Goal: Task Accomplishment & Management: Complete application form

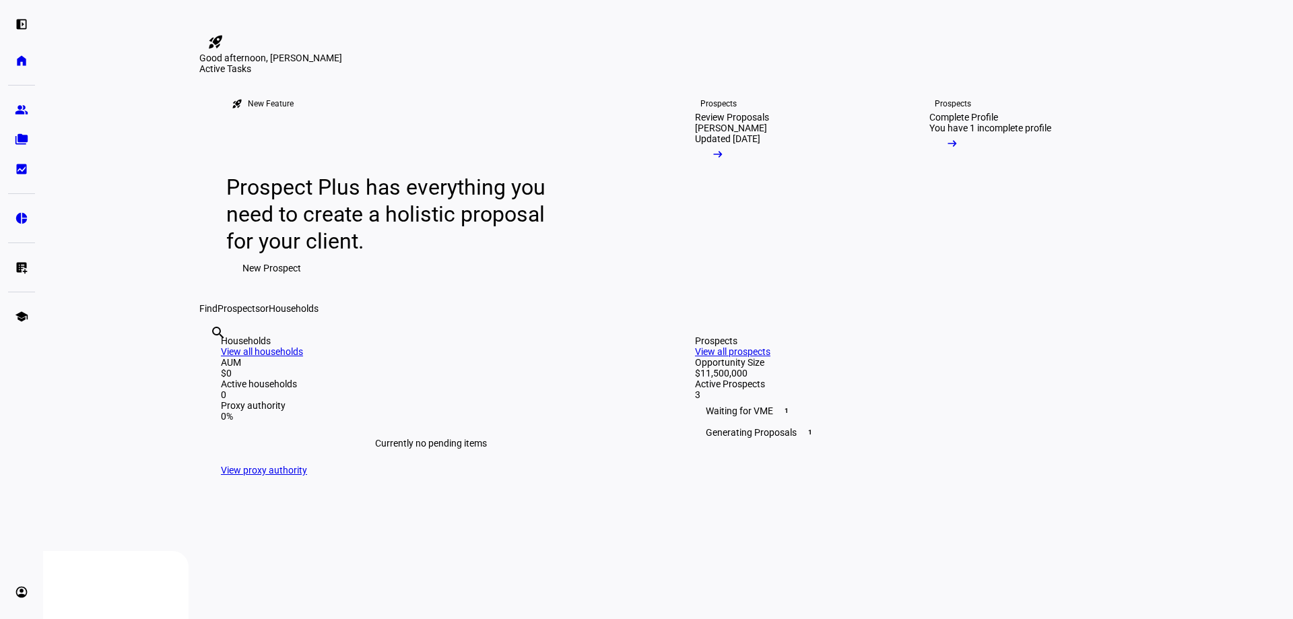
click at [741, 281] on link "Prospects Review Proposals [PERSON_NAME] Updated [DATE] arrow_right_alt" at bounding box center [785, 188] width 224 height 229
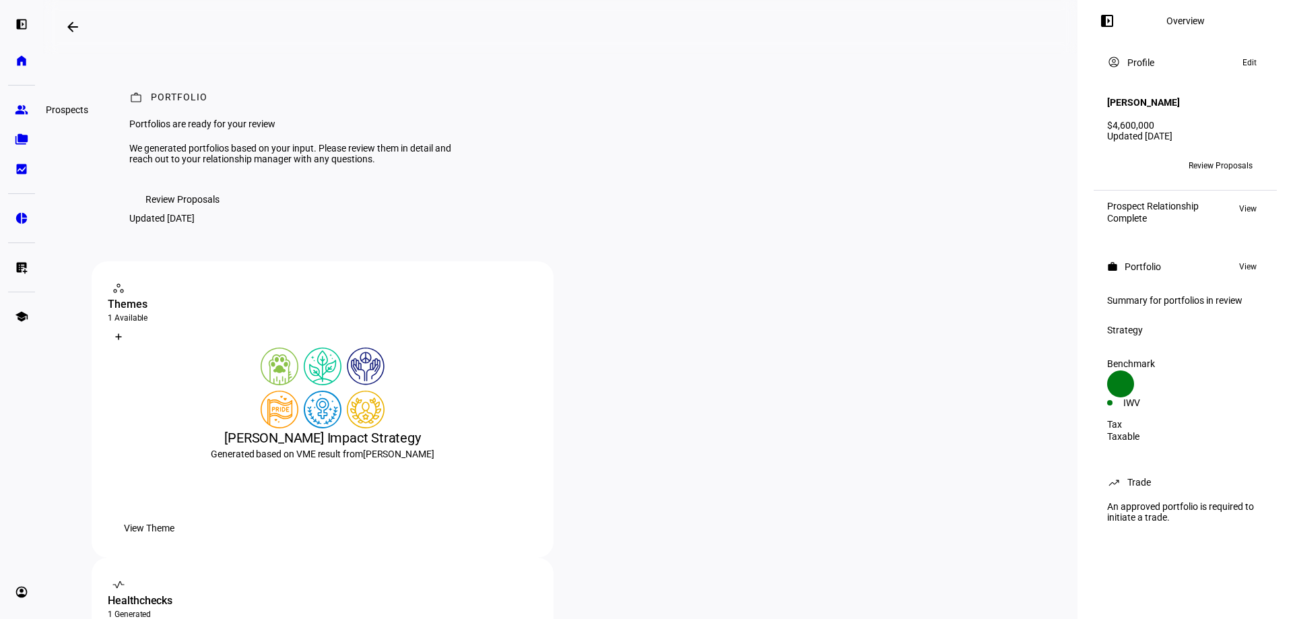
click at [21, 110] on eth-mat-symbol "group" at bounding box center [21, 109] width 13 height 13
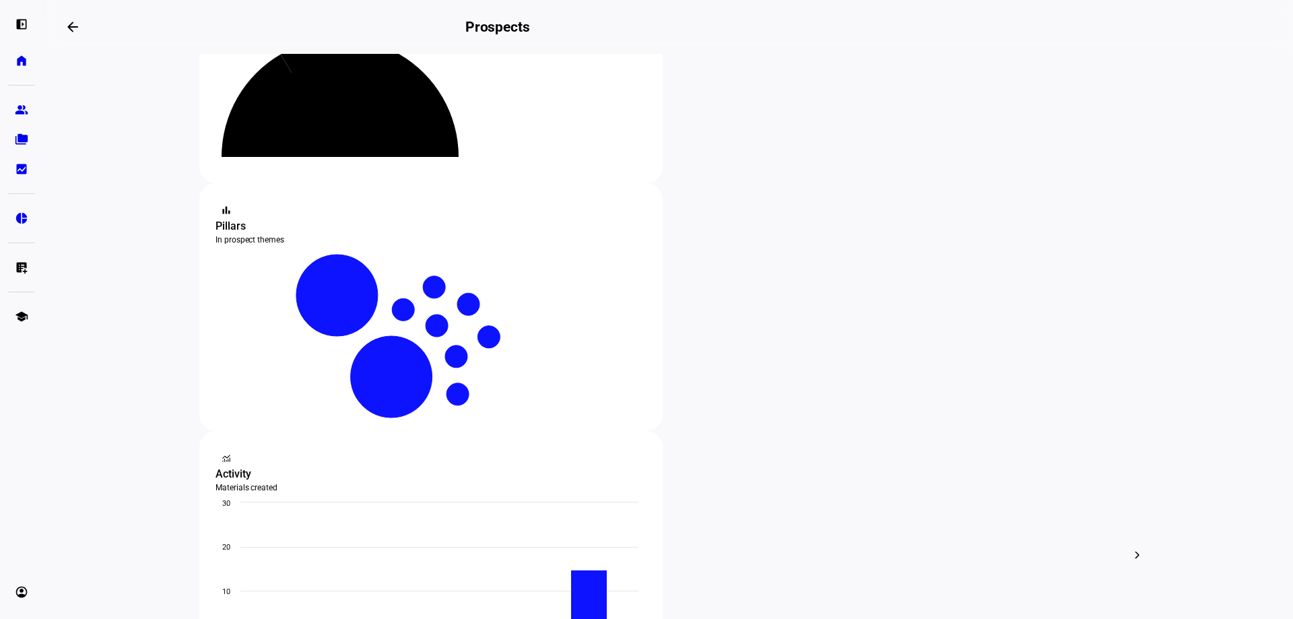
scroll to position [202, 0]
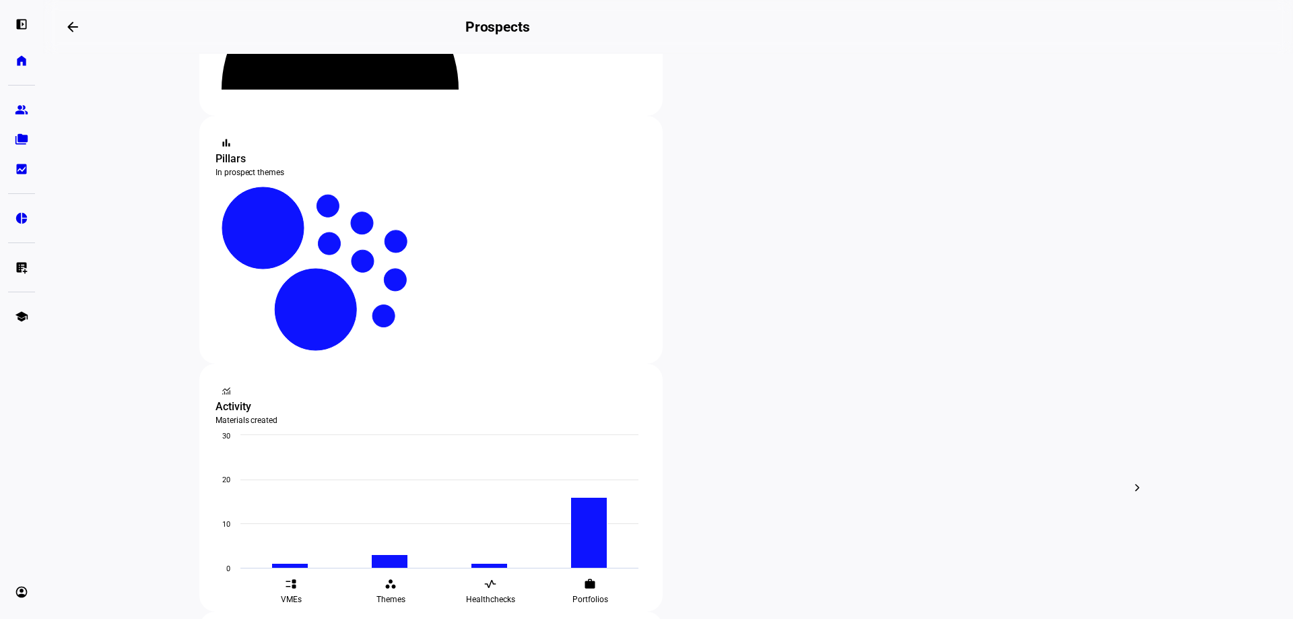
click at [1205, 464] on eth-layout-page-content "steppers contact_support Prospect Funnel By journey stage What's this data? Tot…" at bounding box center [668, 336] width 1250 height 565
drag, startPoint x: 199, startPoint y: 173, endPoint x: 428, endPoint y: 172, distance: 228.9
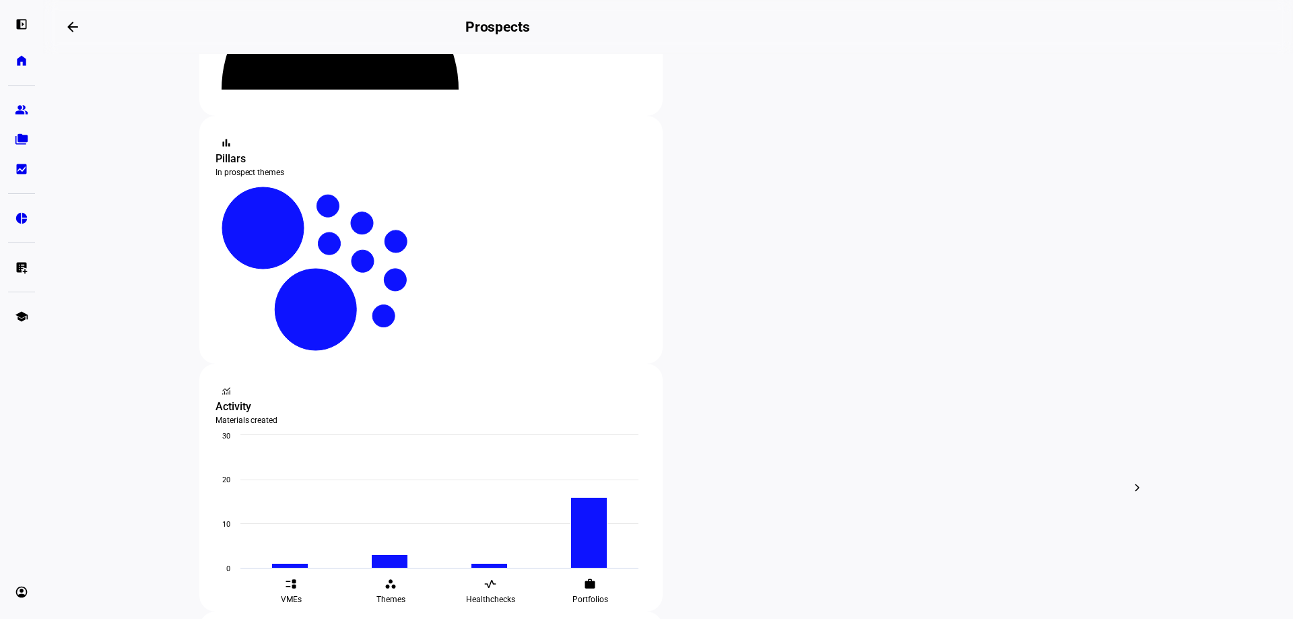
drag, startPoint x: 197, startPoint y: 174, endPoint x: 496, endPoint y: 170, distance: 298.3
drag, startPoint x: 197, startPoint y: 172, endPoint x: 417, endPoint y: 174, distance: 219.5
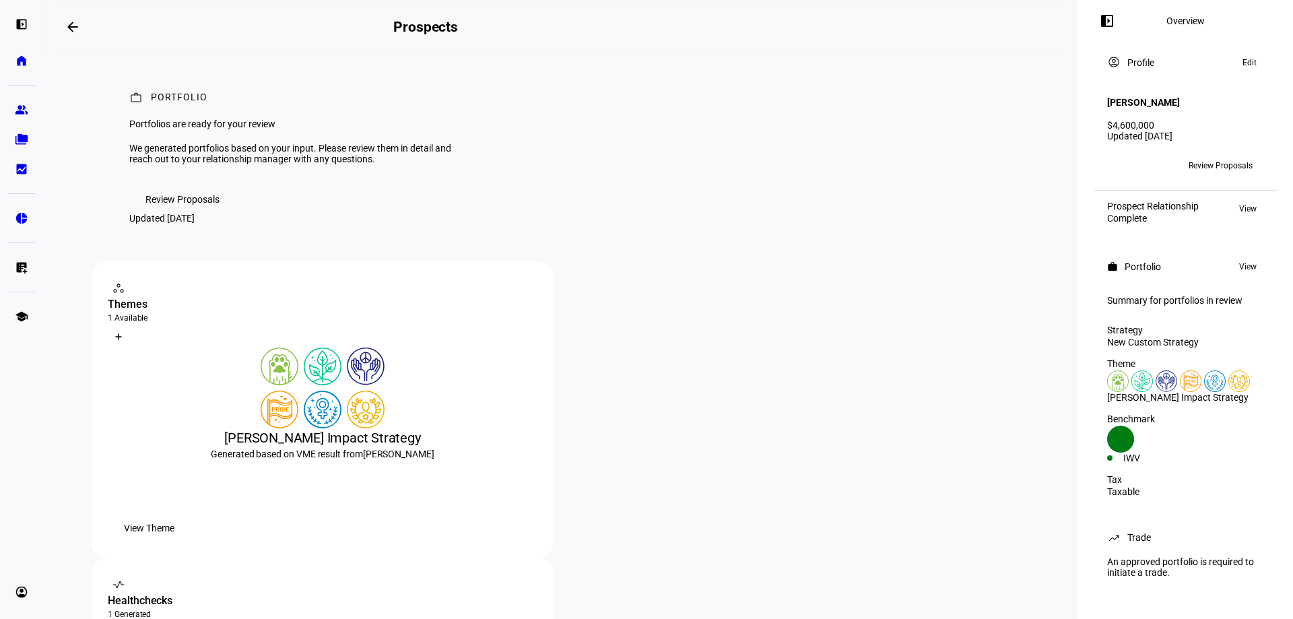
drag, startPoint x: 175, startPoint y: 263, endPoint x: 185, endPoint y: 263, distance: 10.1
click at [176, 213] on span "Review Proposals" at bounding box center [182, 199] width 74 height 27
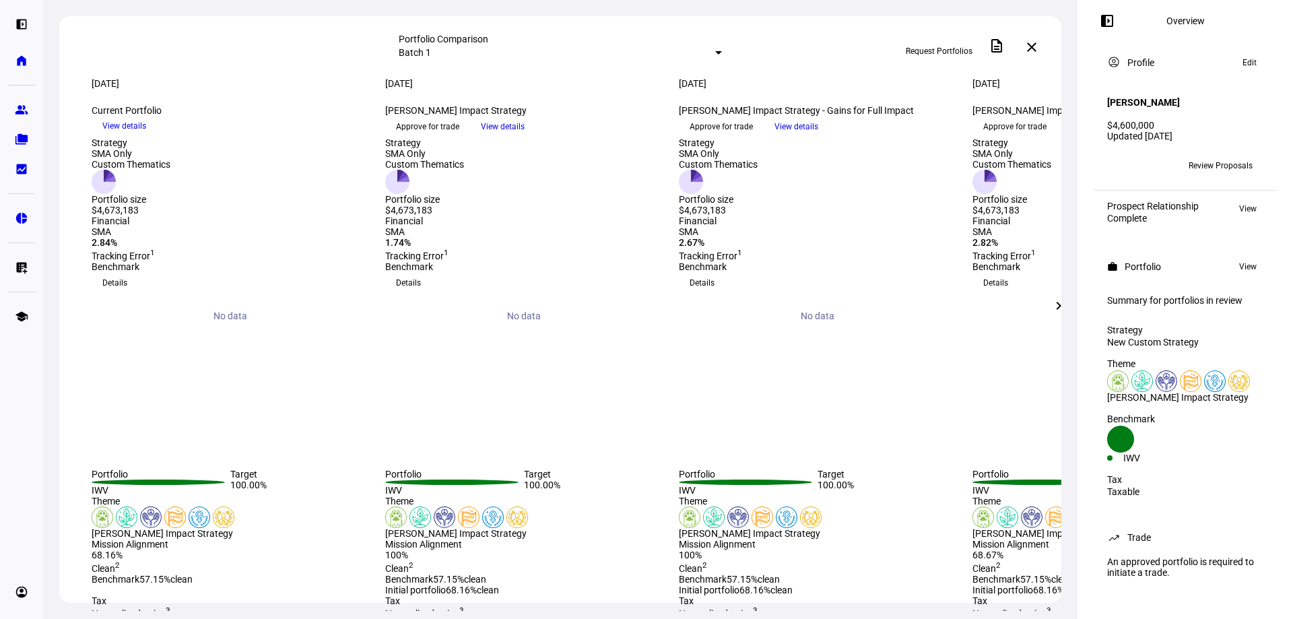
click at [431, 53] on mat-select-trigger "Batch 1" at bounding box center [415, 52] width 32 height 11
click at [705, 32] on div at bounding box center [646, 309] width 1293 height 619
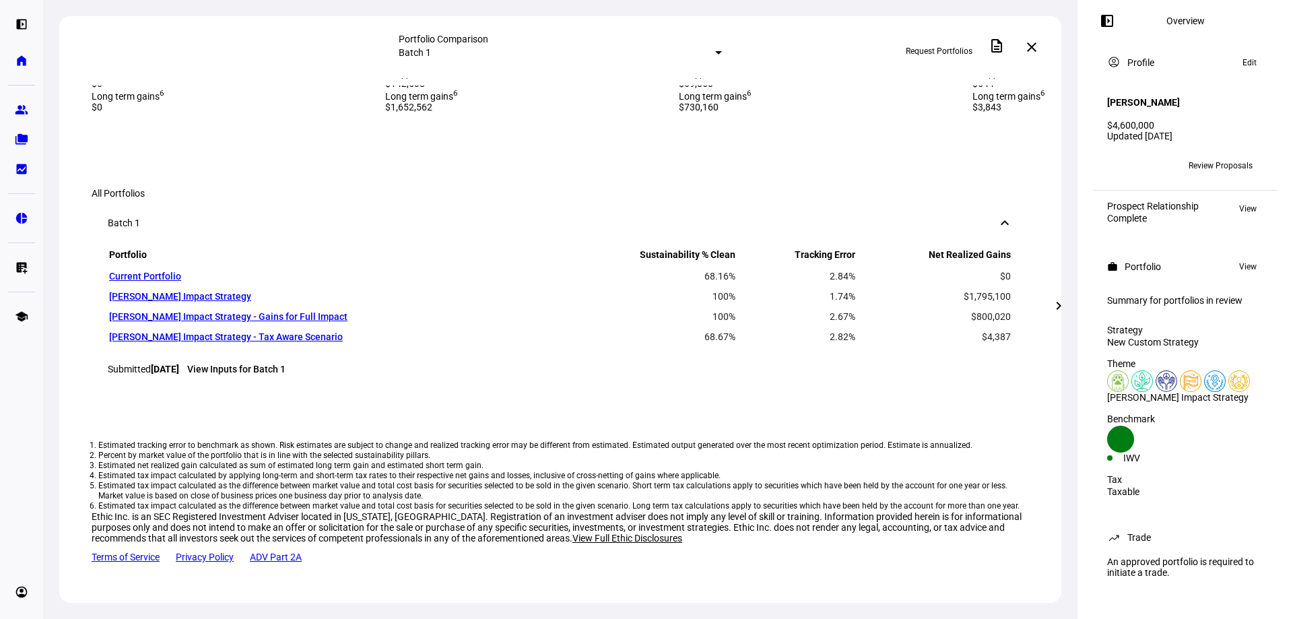
scroll to position [1144, 0]
click at [267, 364] on link "View Inputs for Batch 1" at bounding box center [236, 369] width 98 height 11
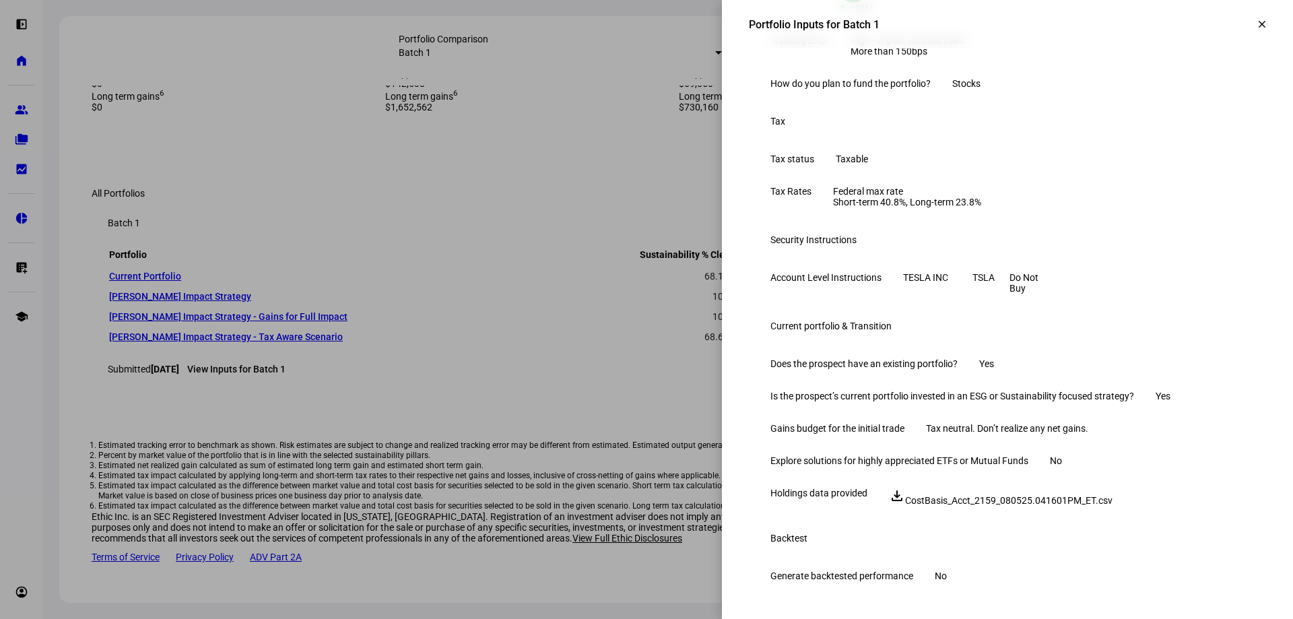
scroll to position [582, 0]
drag, startPoint x: 590, startPoint y: 168, endPoint x: 819, endPoint y: 63, distance: 251.8
click at [590, 168] on div at bounding box center [646, 309] width 1293 height 619
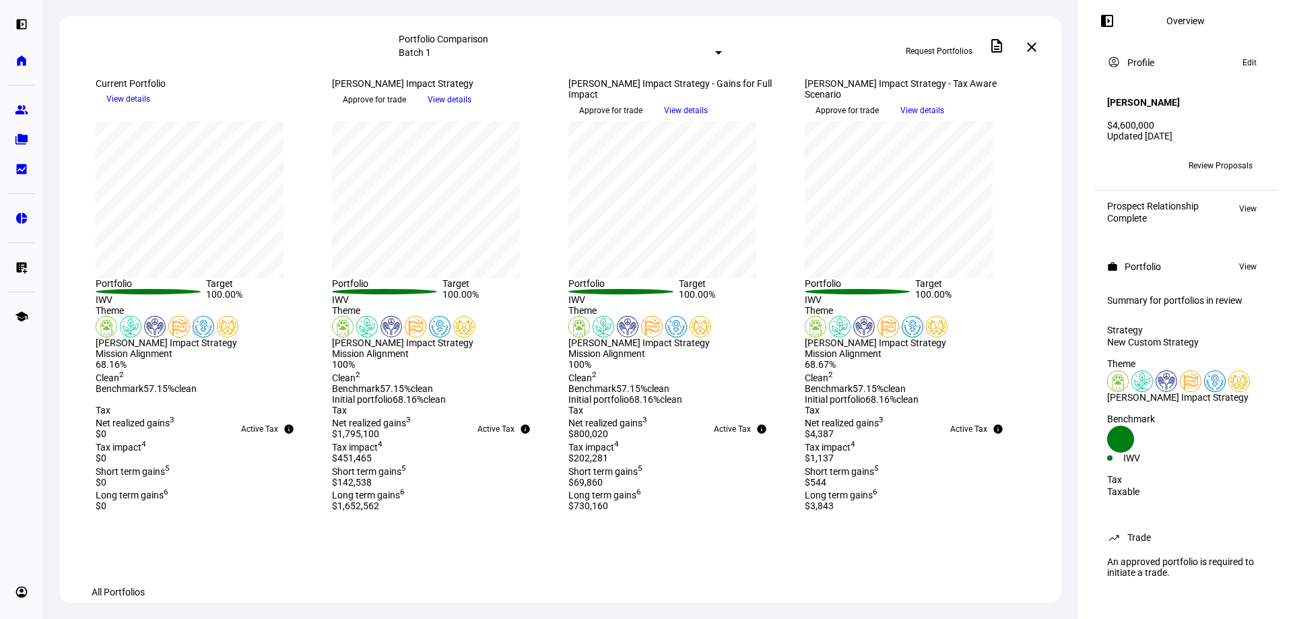
scroll to position [0, 0]
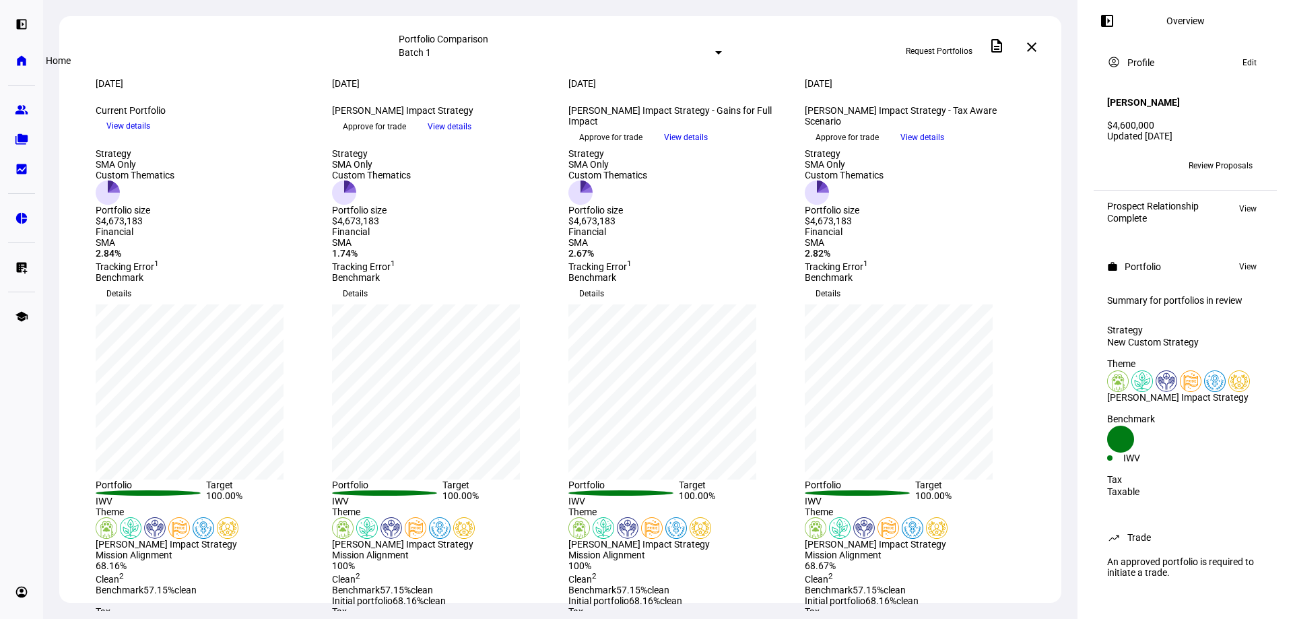
click at [18, 67] on link "home Home" at bounding box center [21, 60] width 27 height 27
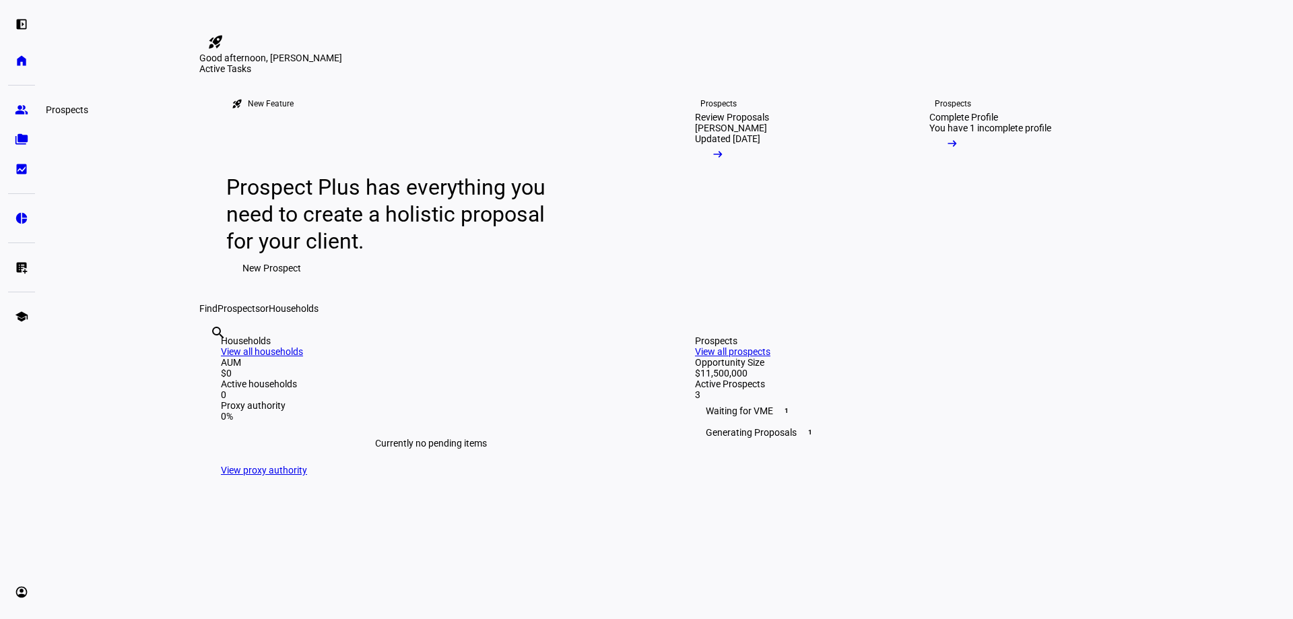
click at [22, 110] on eth-mat-symbol "group" at bounding box center [21, 109] width 13 height 13
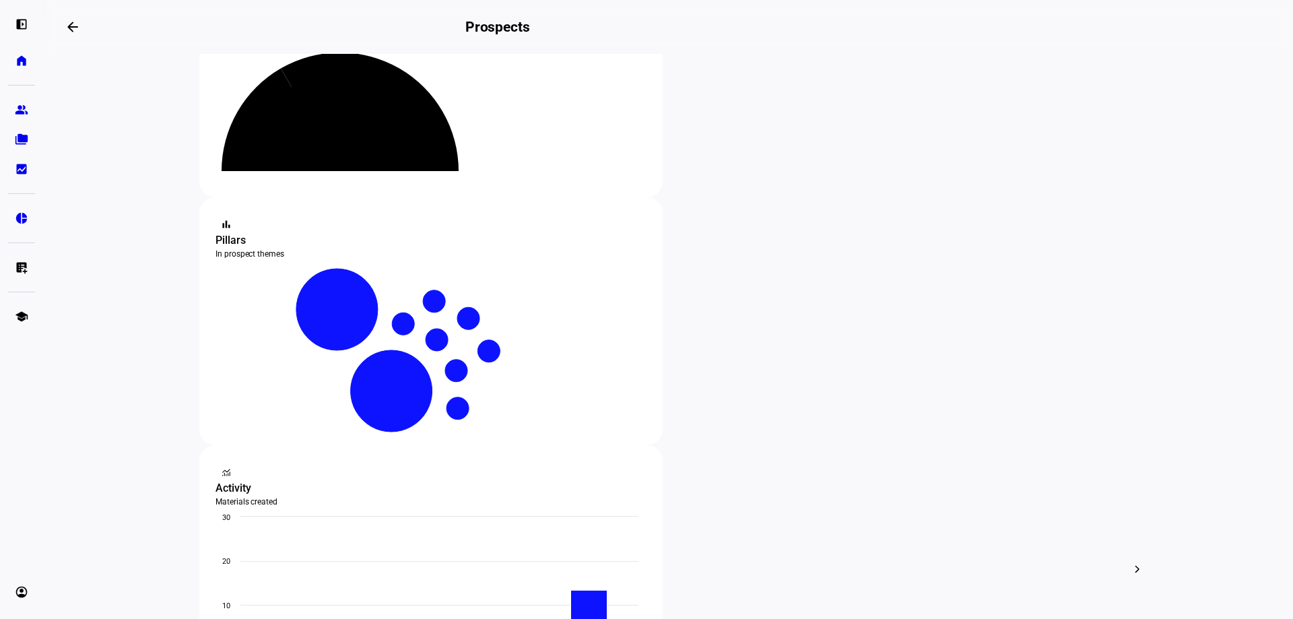
scroll to position [135, 0]
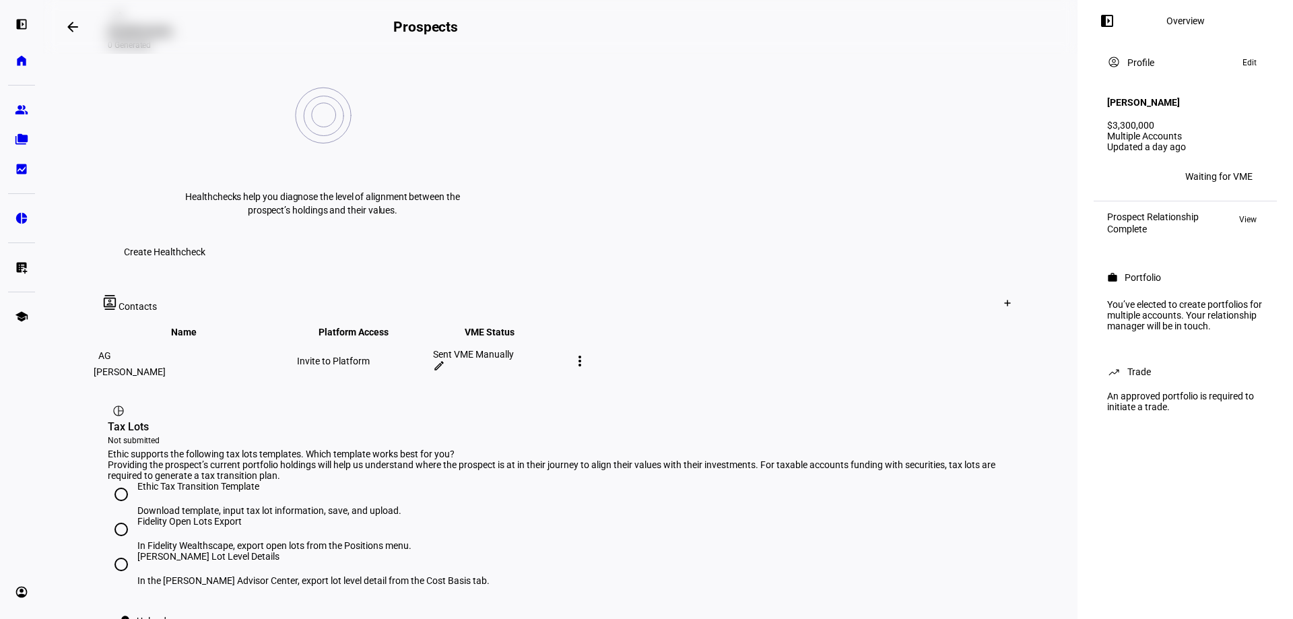
scroll to position [606, 0]
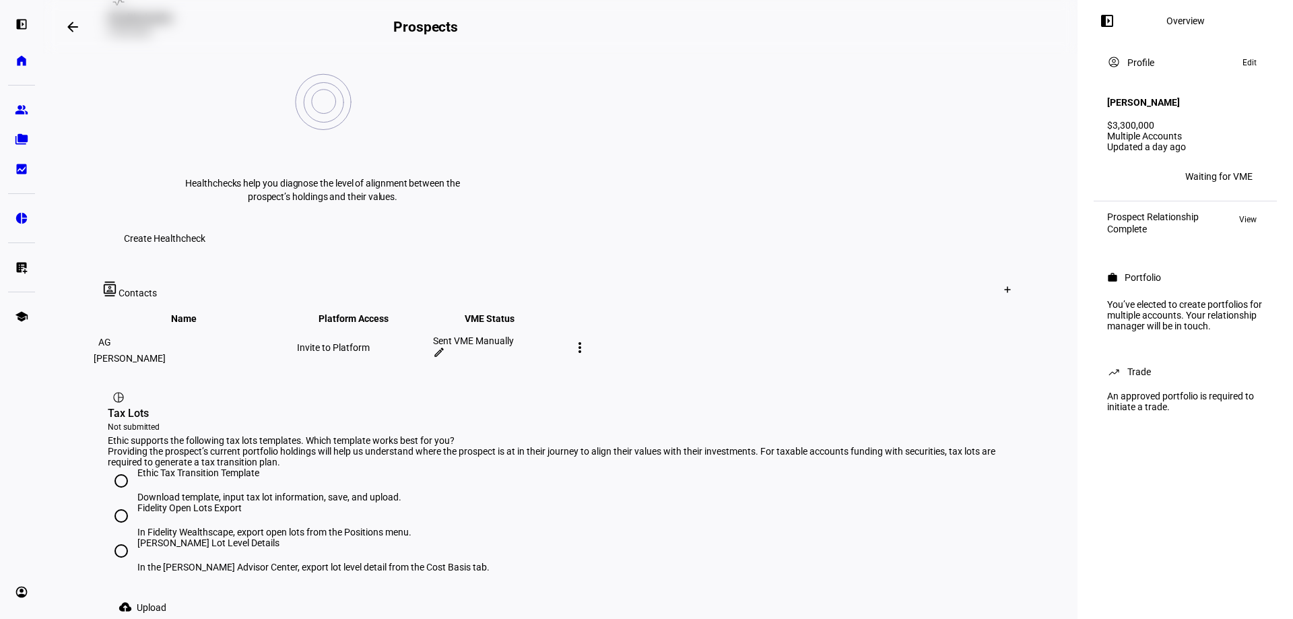
click at [116, 537] on input "[PERSON_NAME] Lot Level Details In the [PERSON_NAME] Advisor Center, export lot…" at bounding box center [121, 550] width 27 height 27
radio input "true"
click at [134, 594] on span at bounding box center [145, 607] width 75 height 27
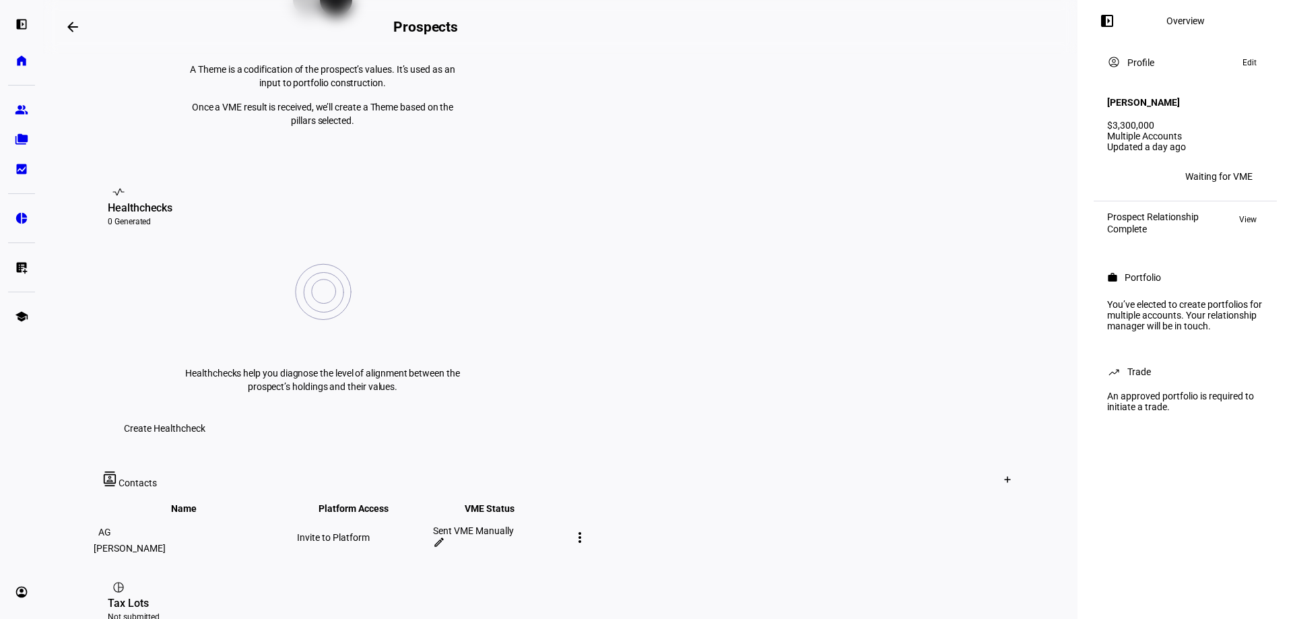
scroll to position [477, 0]
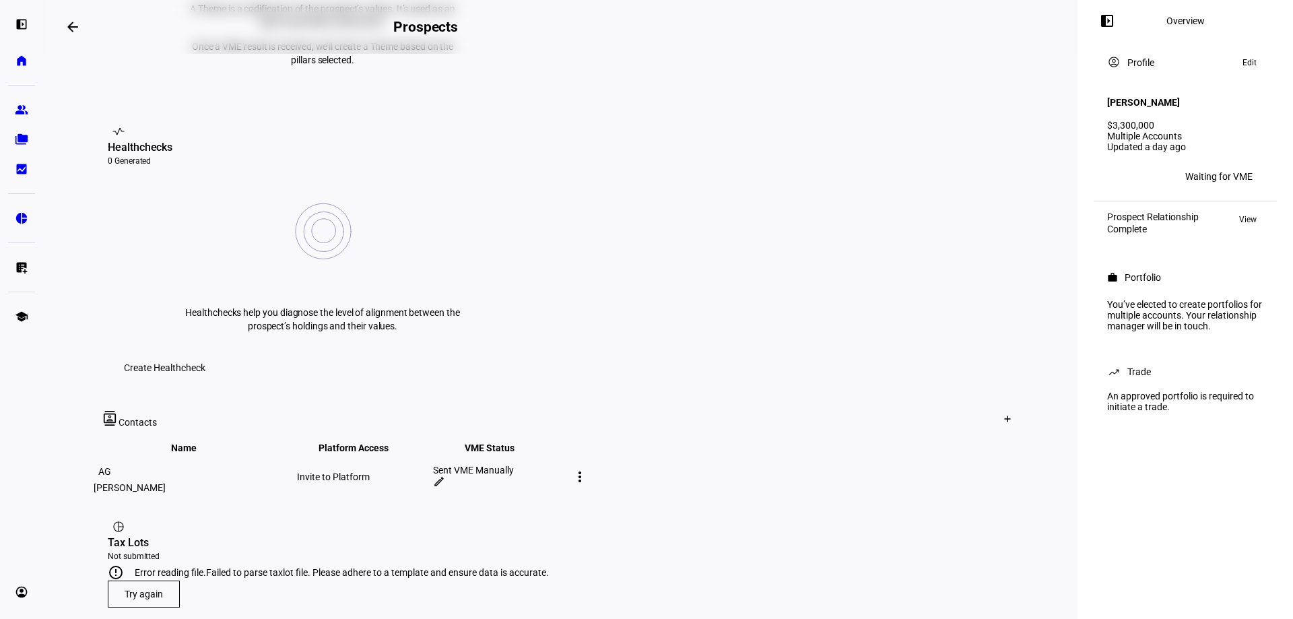
click at [135, 588] on span "Try again" at bounding box center [144, 593] width 38 height 11
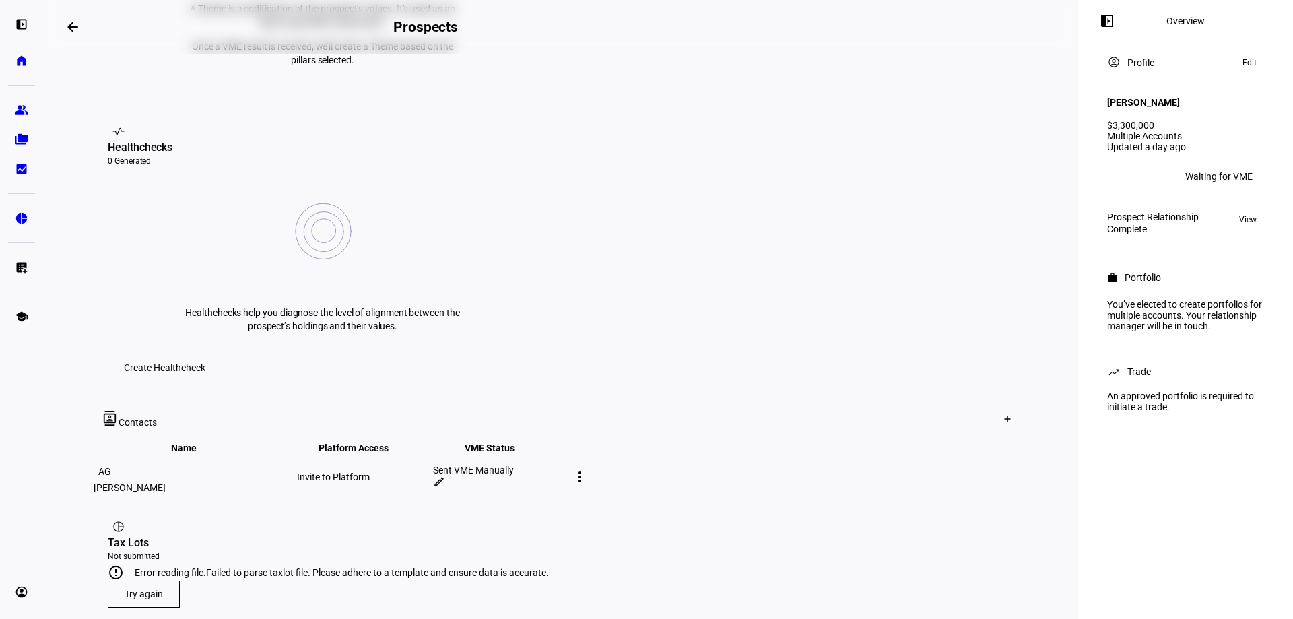
click at [132, 588] on span "Try again" at bounding box center [144, 593] width 38 height 11
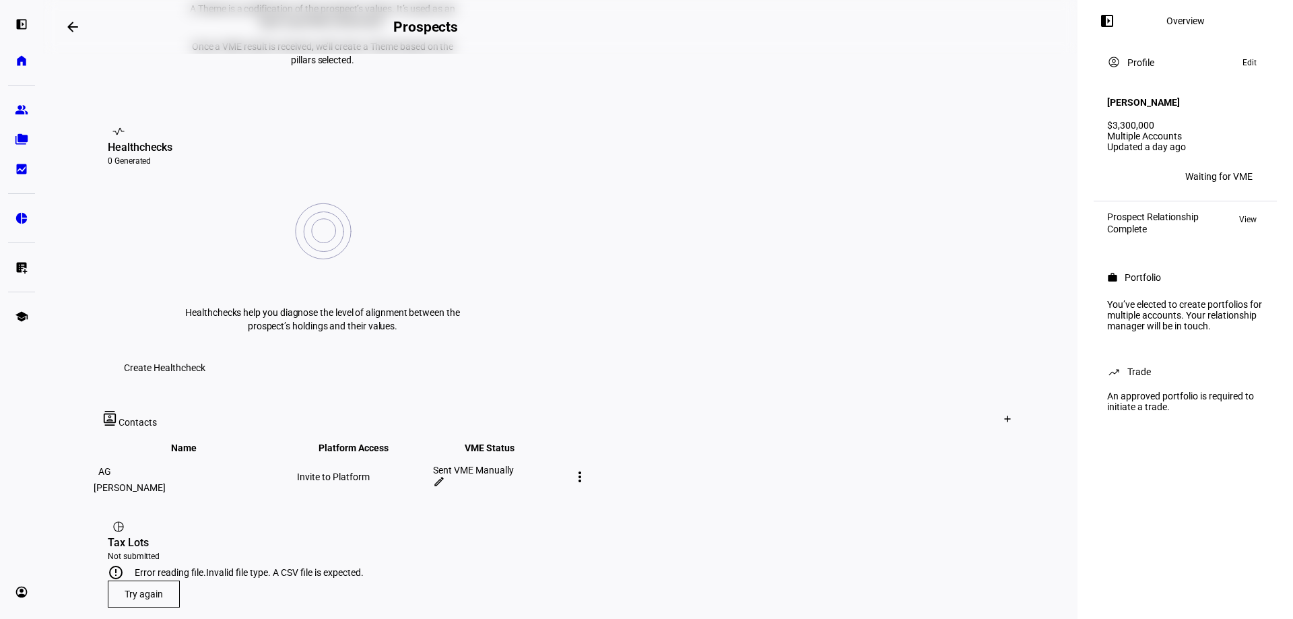
click at [131, 588] on span "Try again" at bounding box center [144, 593] width 38 height 11
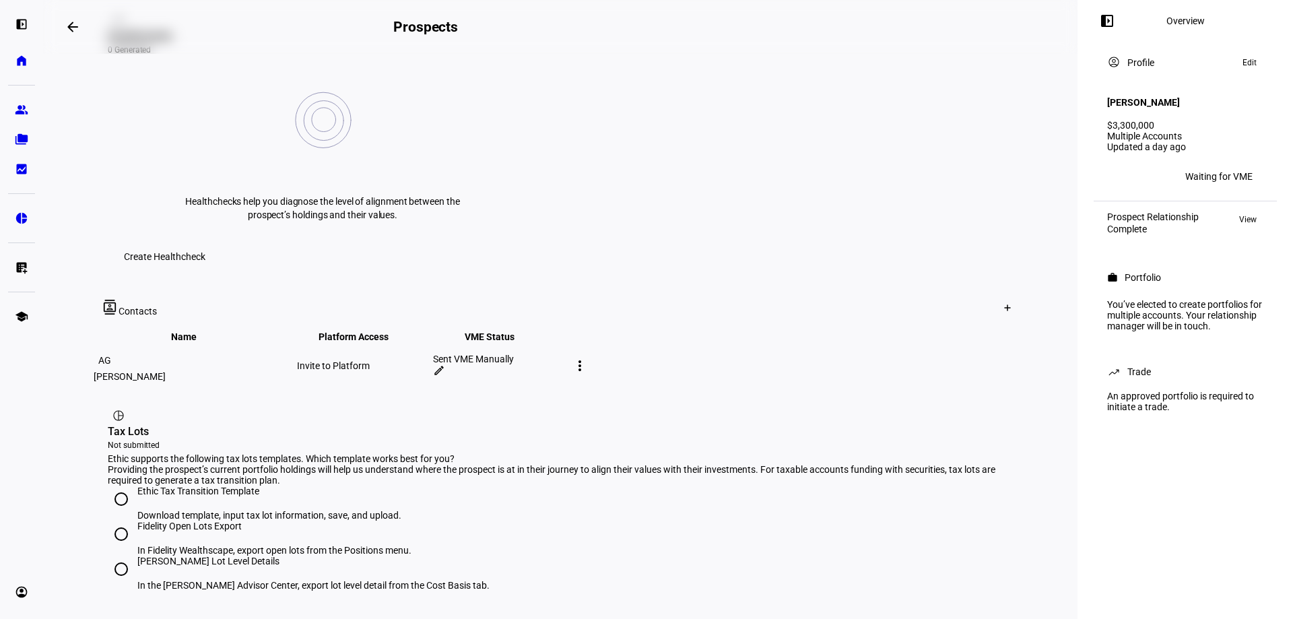
scroll to position [611, 0]
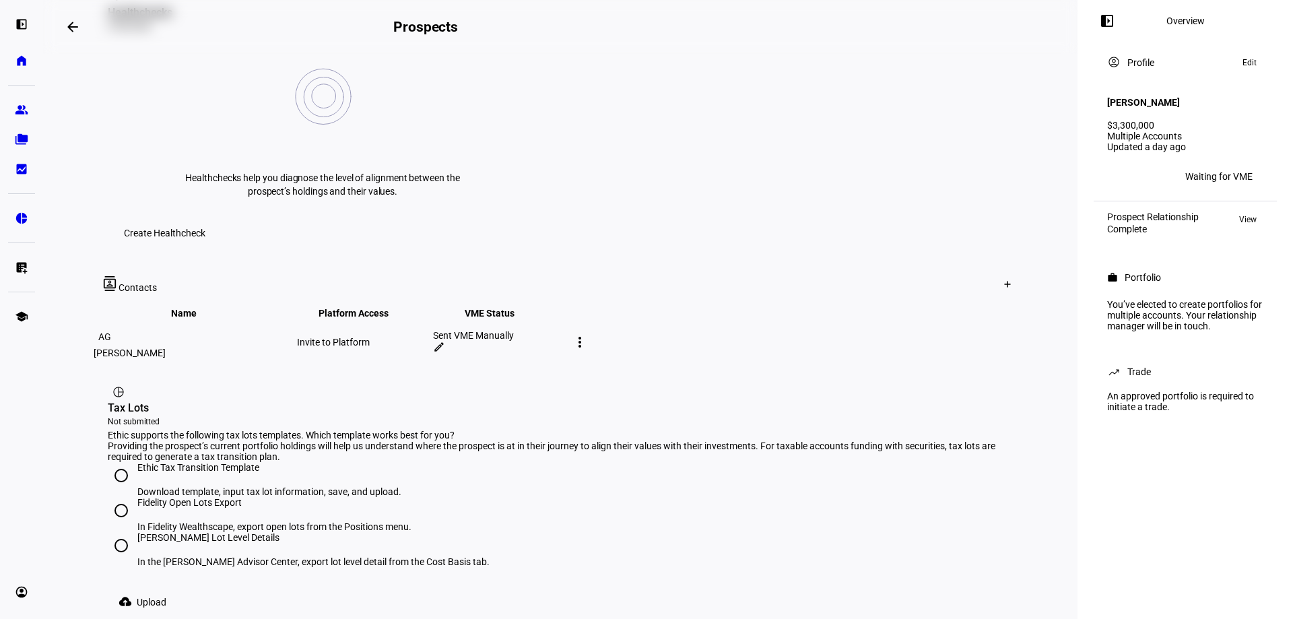
click at [128, 594] on mat-icon "cloud_upload" at bounding box center [124, 600] width 13 height 13
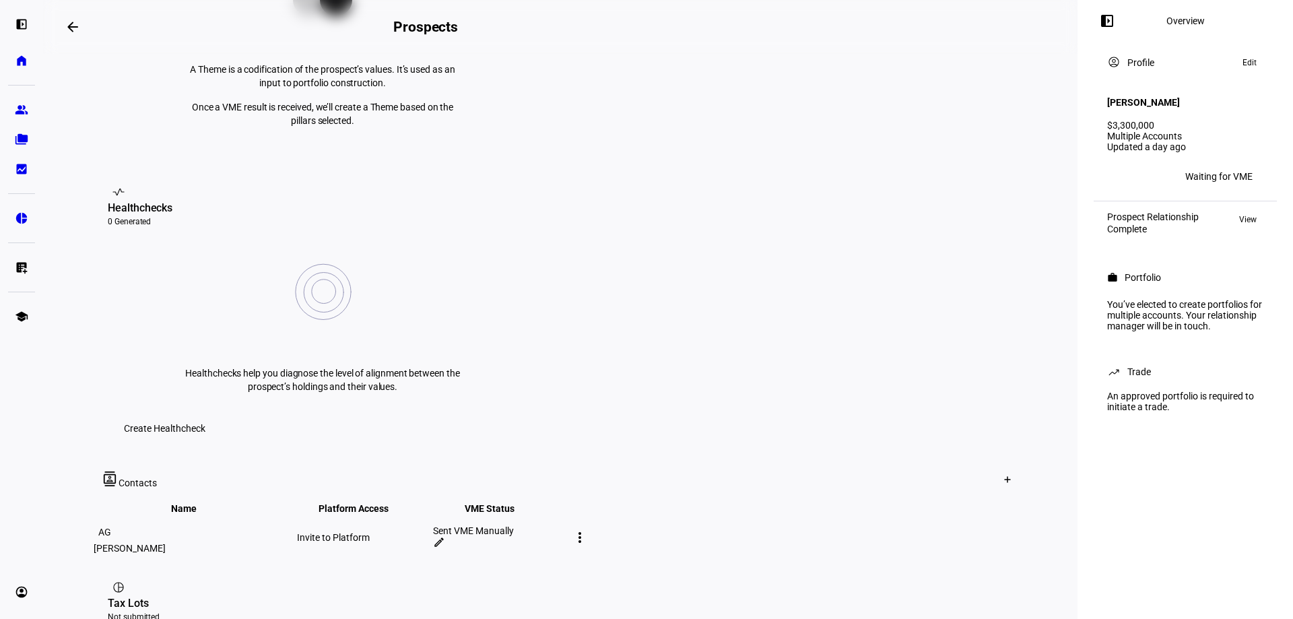
scroll to position [572, 0]
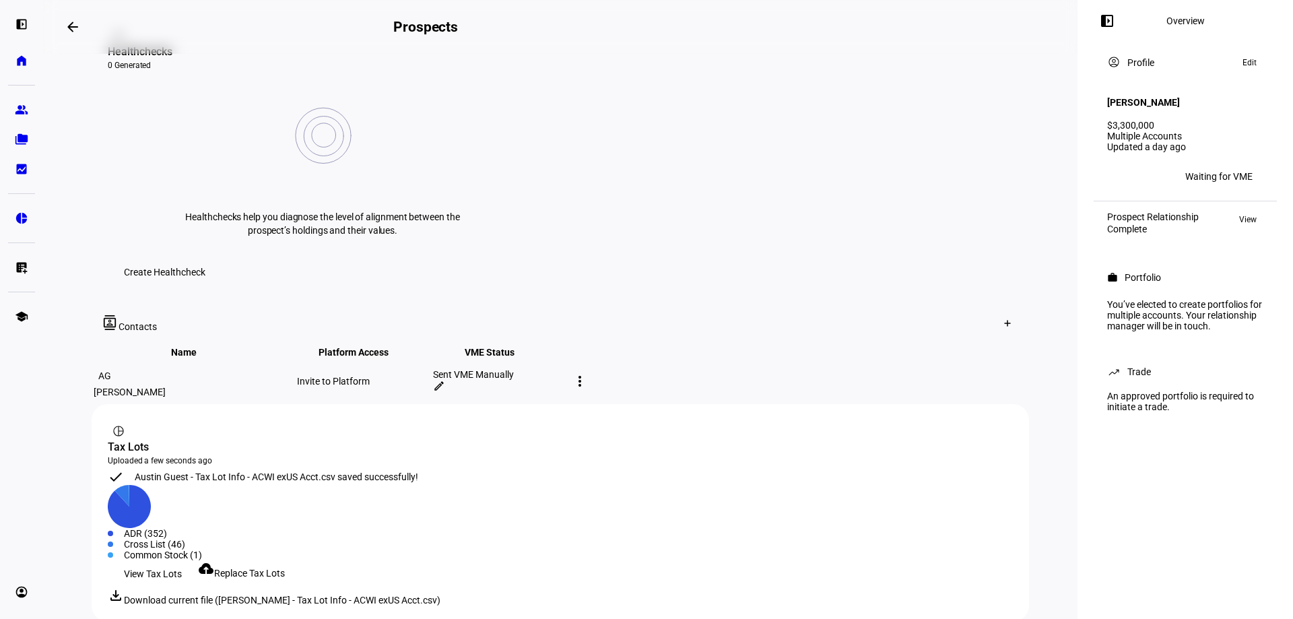
click at [157, 560] on span "View Tax Lots" at bounding box center [153, 573] width 58 height 27
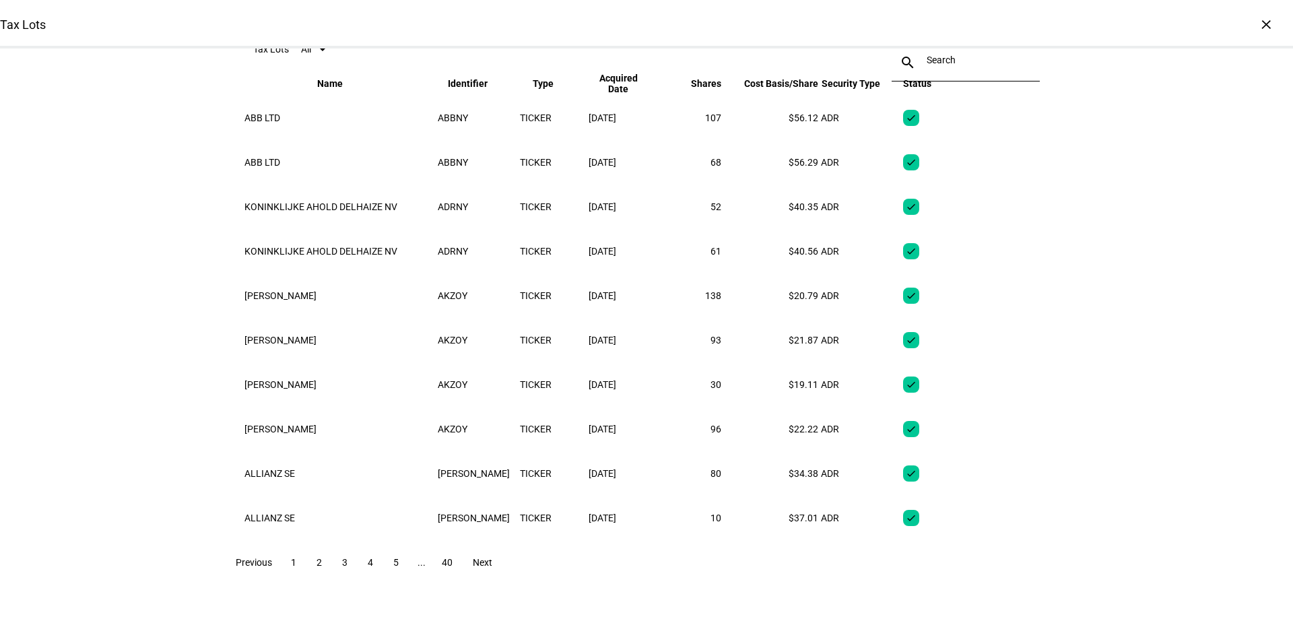
scroll to position [0, 0]
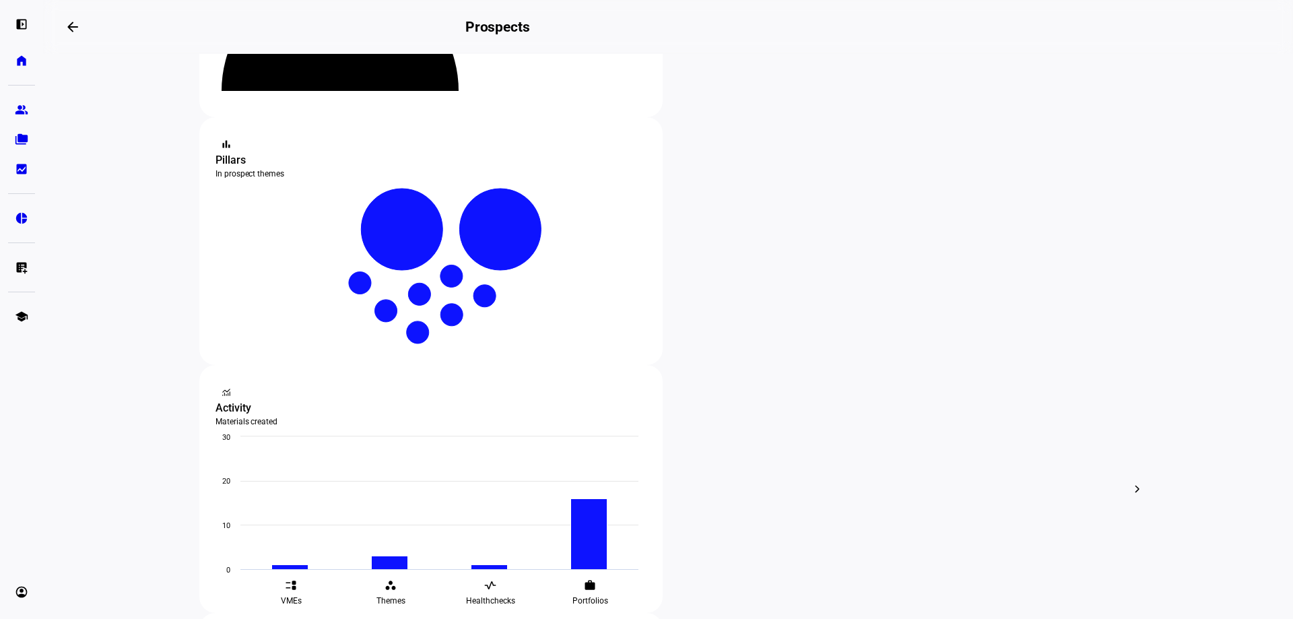
scroll to position [199, 0]
